Goal: Task Accomplishment & Management: Use online tool/utility

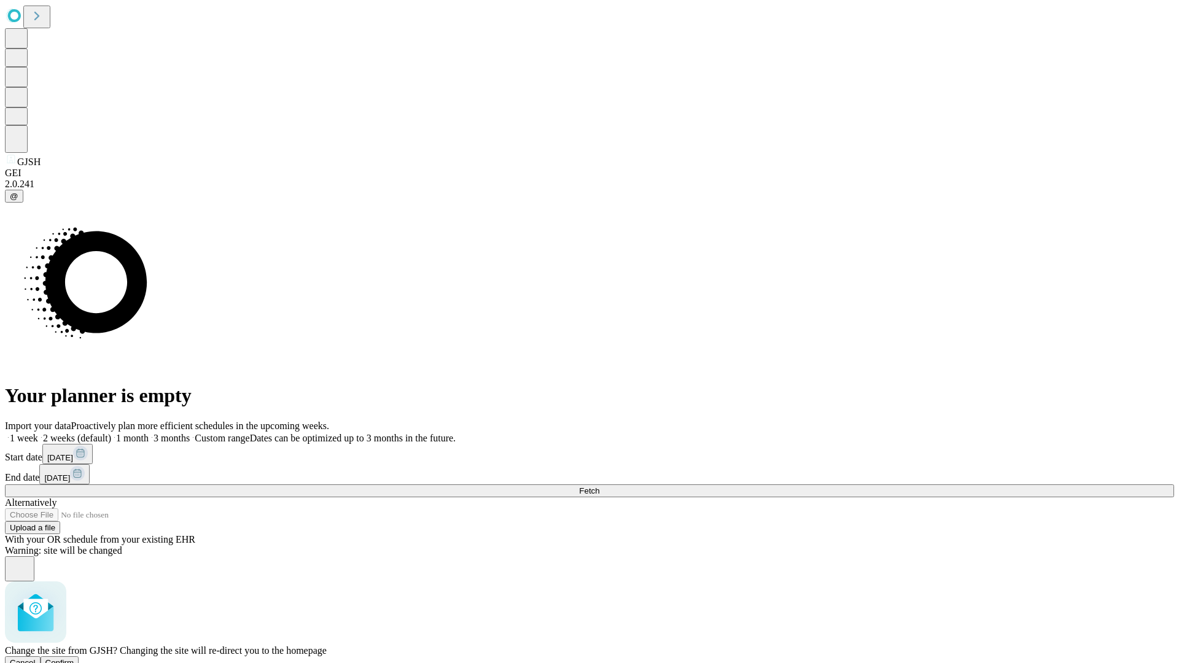
click at [74, 658] on span "Confirm" at bounding box center [59, 662] width 29 height 9
click at [149, 433] on label "1 month" at bounding box center [129, 438] width 37 height 10
click at [599, 486] on span "Fetch" at bounding box center [589, 490] width 20 height 9
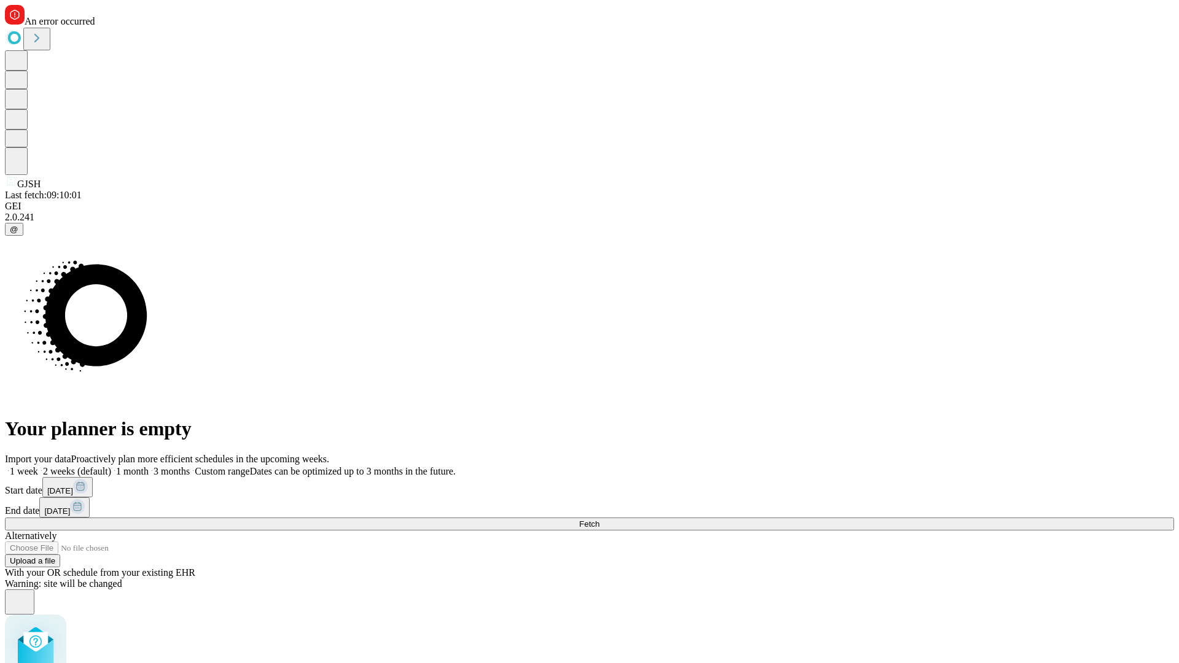
click at [149, 466] on label "1 month" at bounding box center [129, 471] width 37 height 10
click at [599, 519] on span "Fetch" at bounding box center [589, 523] width 20 height 9
click at [149, 466] on label "1 month" at bounding box center [129, 471] width 37 height 10
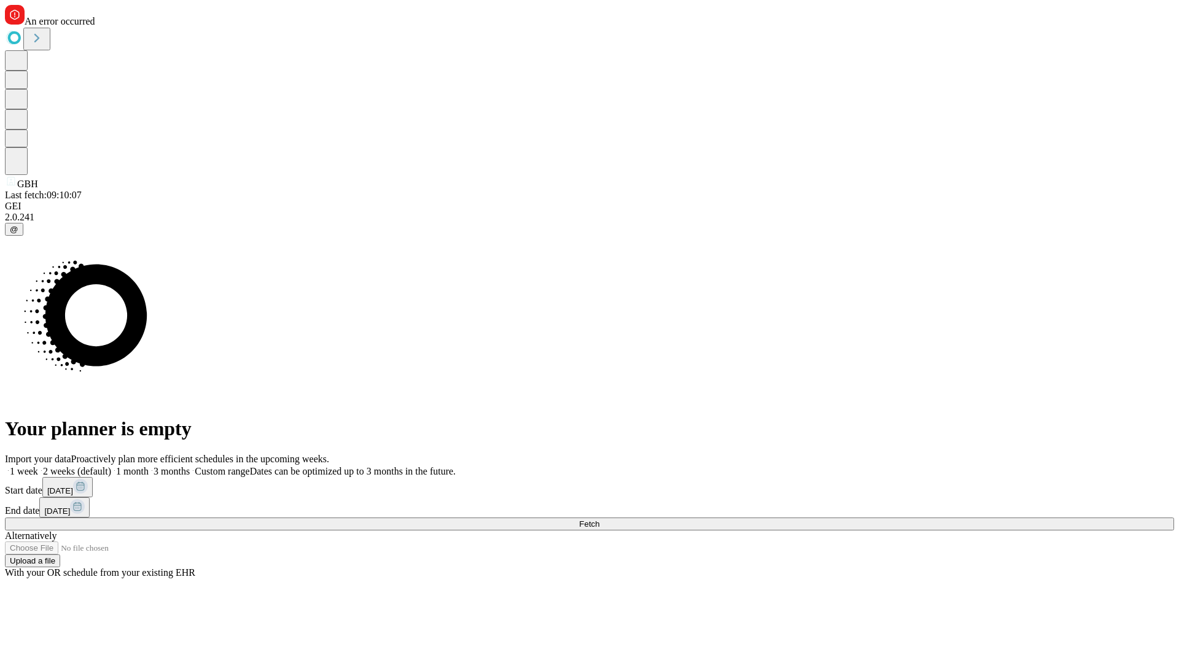
click at [599, 519] on span "Fetch" at bounding box center [589, 523] width 20 height 9
click at [149, 466] on label "1 month" at bounding box center [129, 471] width 37 height 10
click at [599, 519] on span "Fetch" at bounding box center [589, 523] width 20 height 9
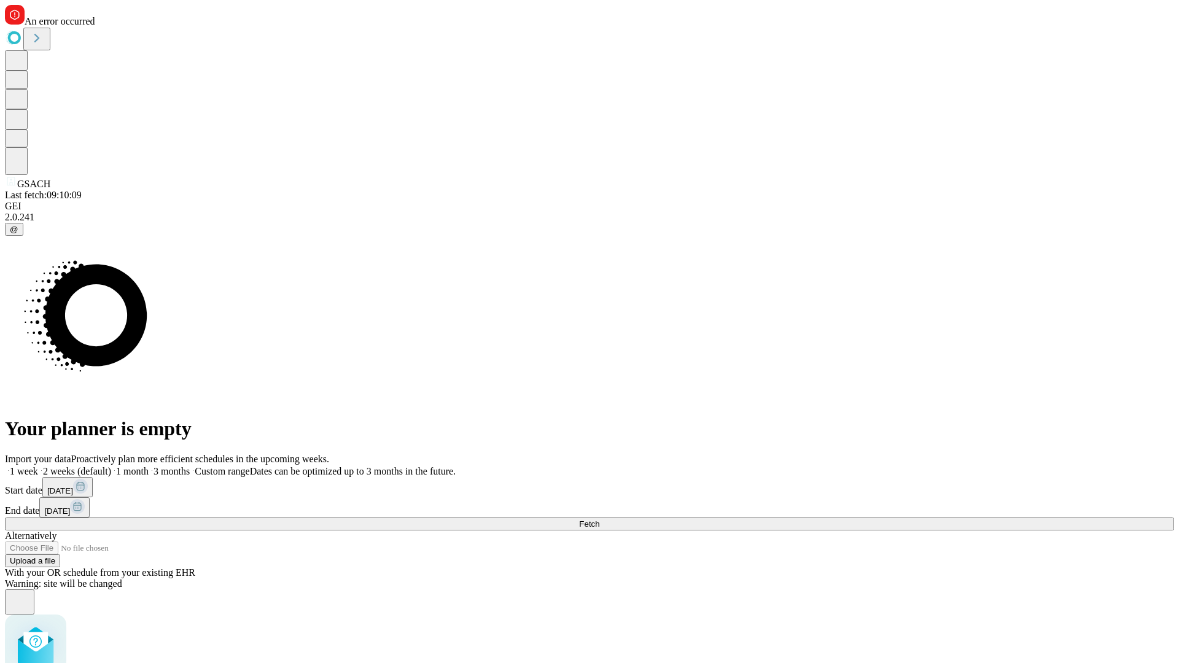
click at [149, 466] on label "1 month" at bounding box center [129, 471] width 37 height 10
click at [599, 519] on span "Fetch" at bounding box center [589, 523] width 20 height 9
click at [149, 466] on label "1 month" at bounding box center [129, 471] width 37 height 10
click at [599, 519] on span "Fetch" at bounding box center [589, 523] width 20 height 9
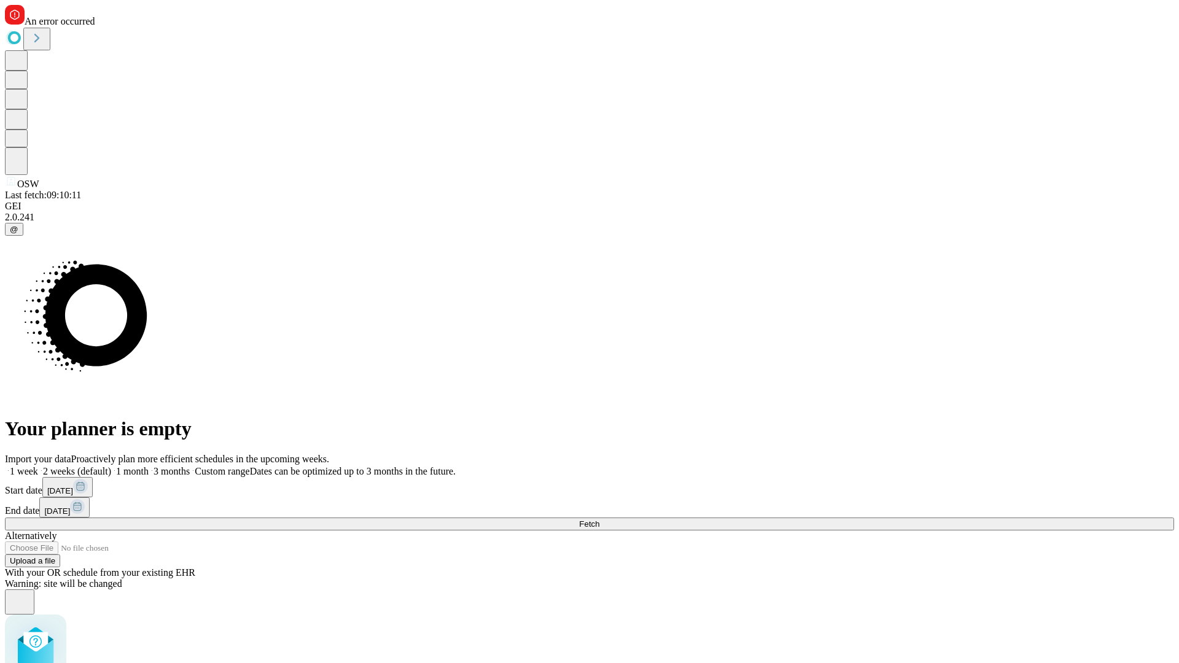
click at [149, 466] on label "1 month" at bounding box center [129, 471] width 37 height 10
click at [599, 519] on span "Fetch" at bounding box center [589, 523] width 20 height 9
click at [149, 466] on label "1 month" at bounding box center [129, 471] width 37 height 10
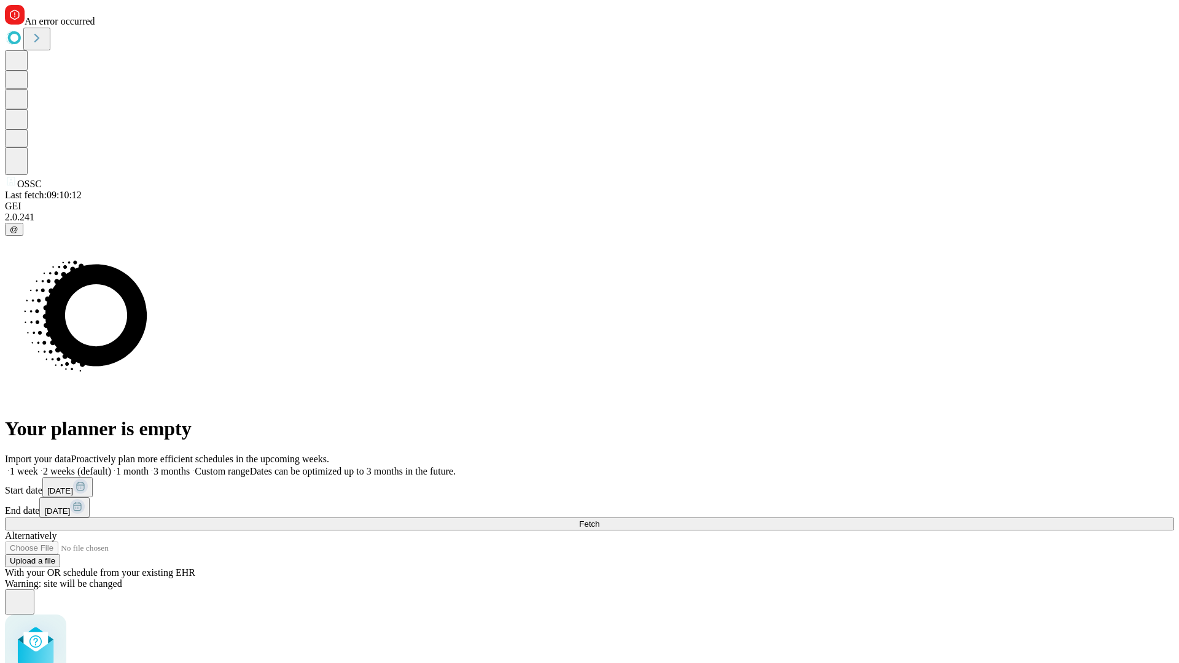
click at [599, 519] on span "Fetch" at bounding box center [589, 523] width 20 height 9
click at [149, 466] on label "1 month" at bounding box center [129, 471] width 37 height 10
click at [599, 519] on span "Fetch" at bounding box center [589, 523] width 20 height 9
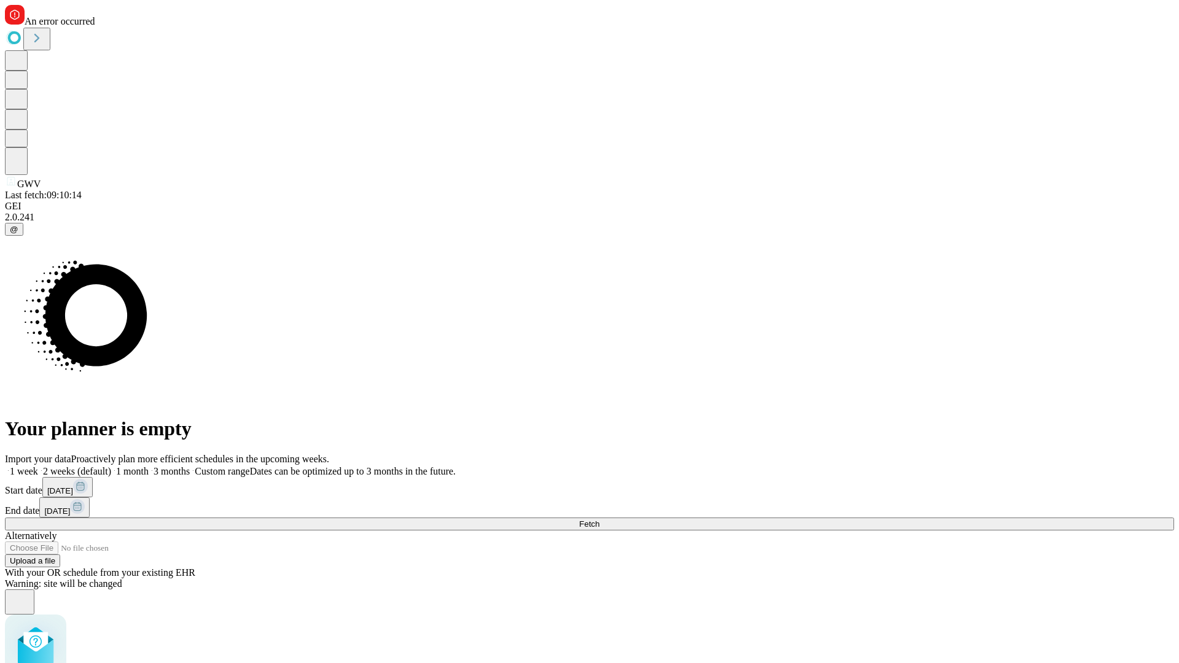
click at [149, 466] on label "1 month" at bounding box center [129, 471] width 37 height 10
click at [599, 519] on span "Fetch" at bounding box center [589, 523] width 20 height 9
click at [149, 466] on label "1 month" at bounding box center [129, 471] width 37 height 10
click at [599, 519] on span "Fetch" at bounding box center [589, 523] width 20 height 9
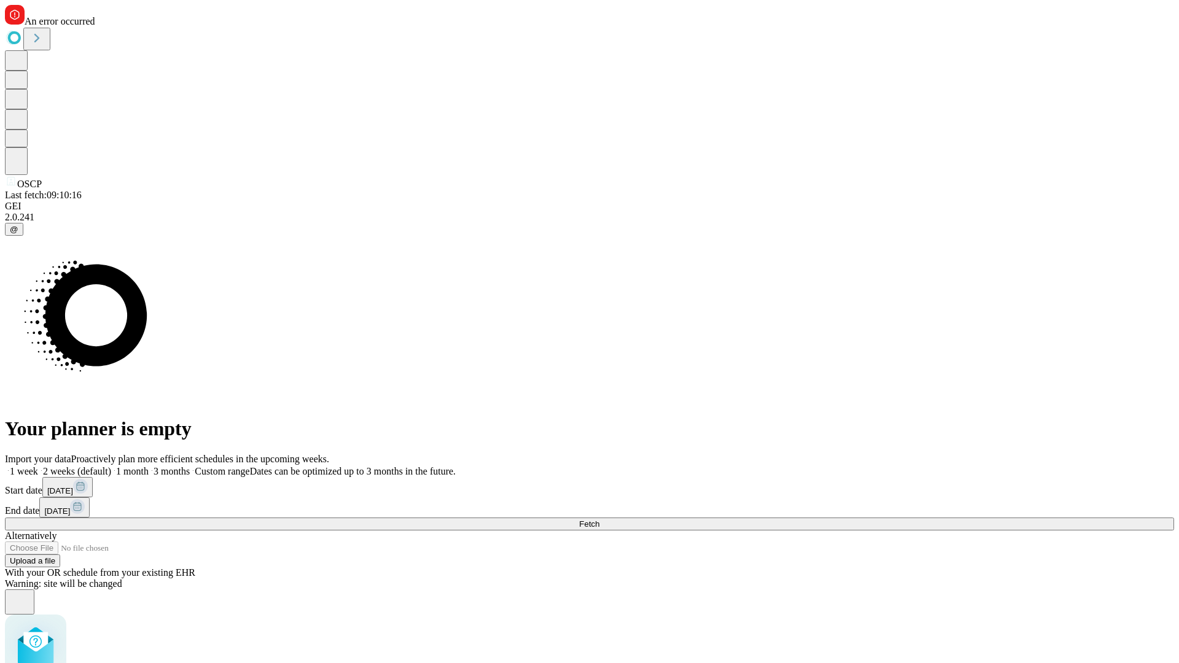
click at [149, 466] on label "1 month" at bounding box center [129, 471] width 37 height 10
click at [599, 519] on span "Fetch" at bounding box center [589, 523] width 20 height 9
